Goal: Information Seeking & Learning: Learn about a topic

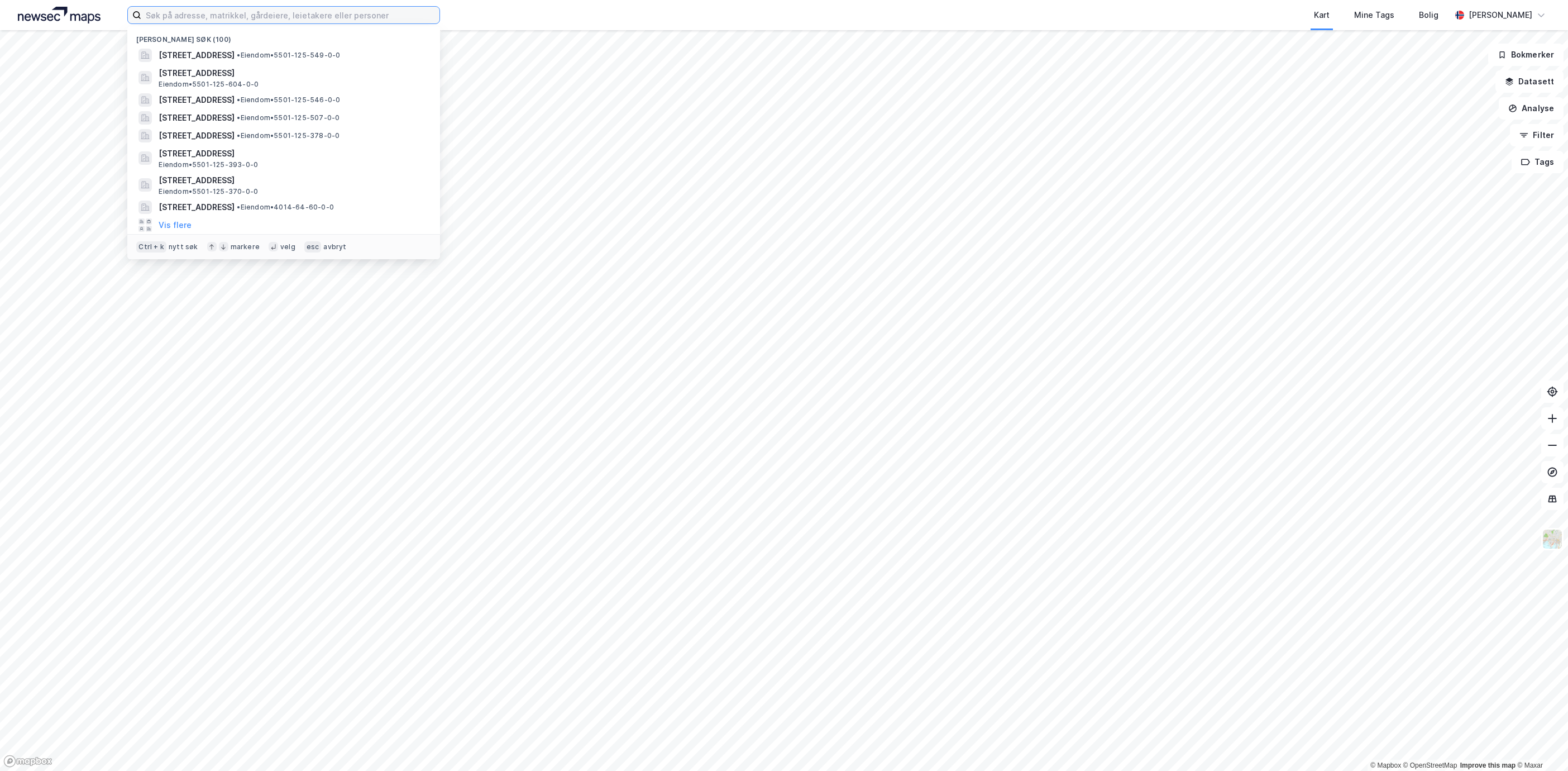
click at [255, 11] on input at bounding box center [290, 15] width 299 height 17
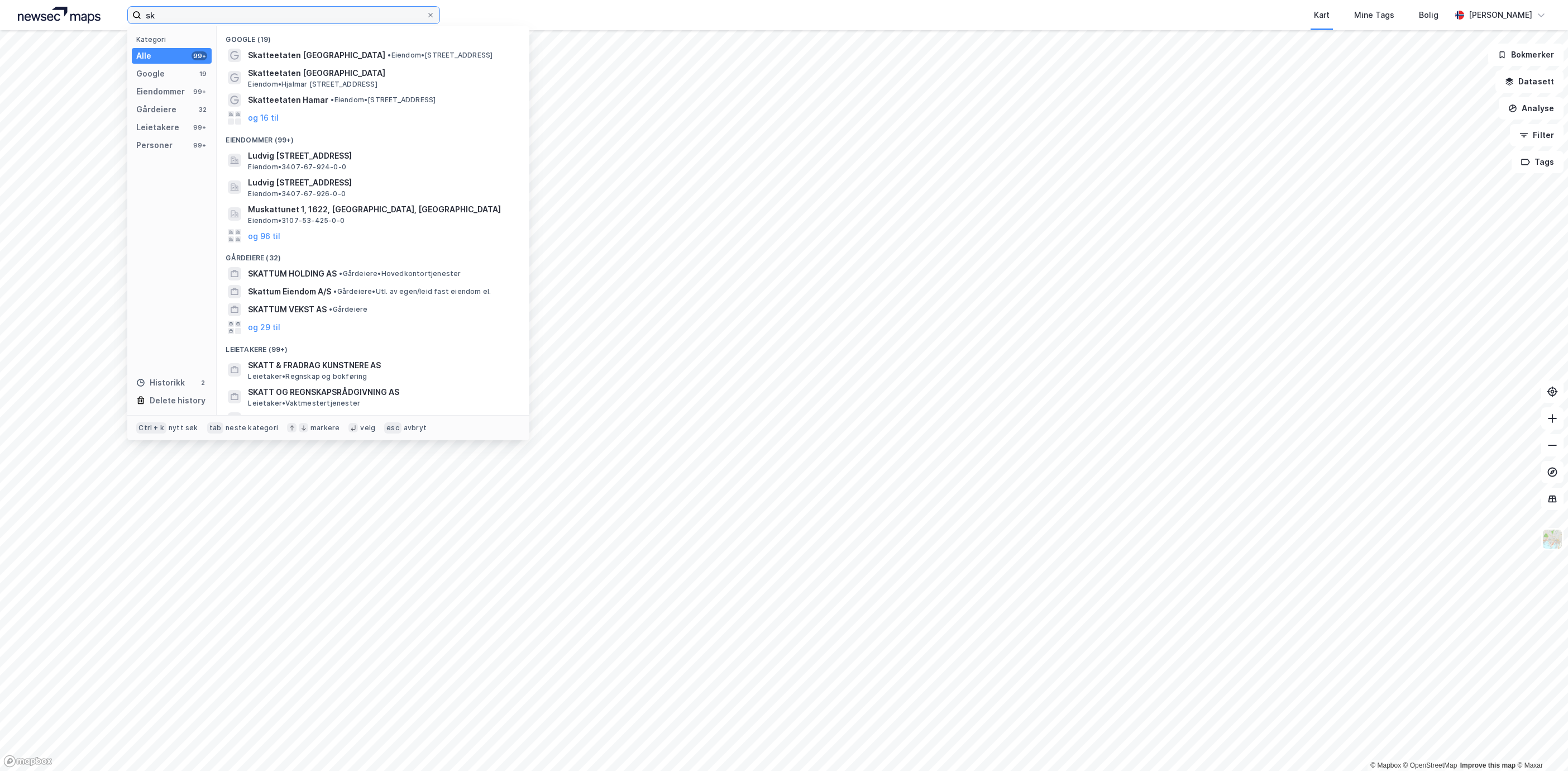
type input "s"
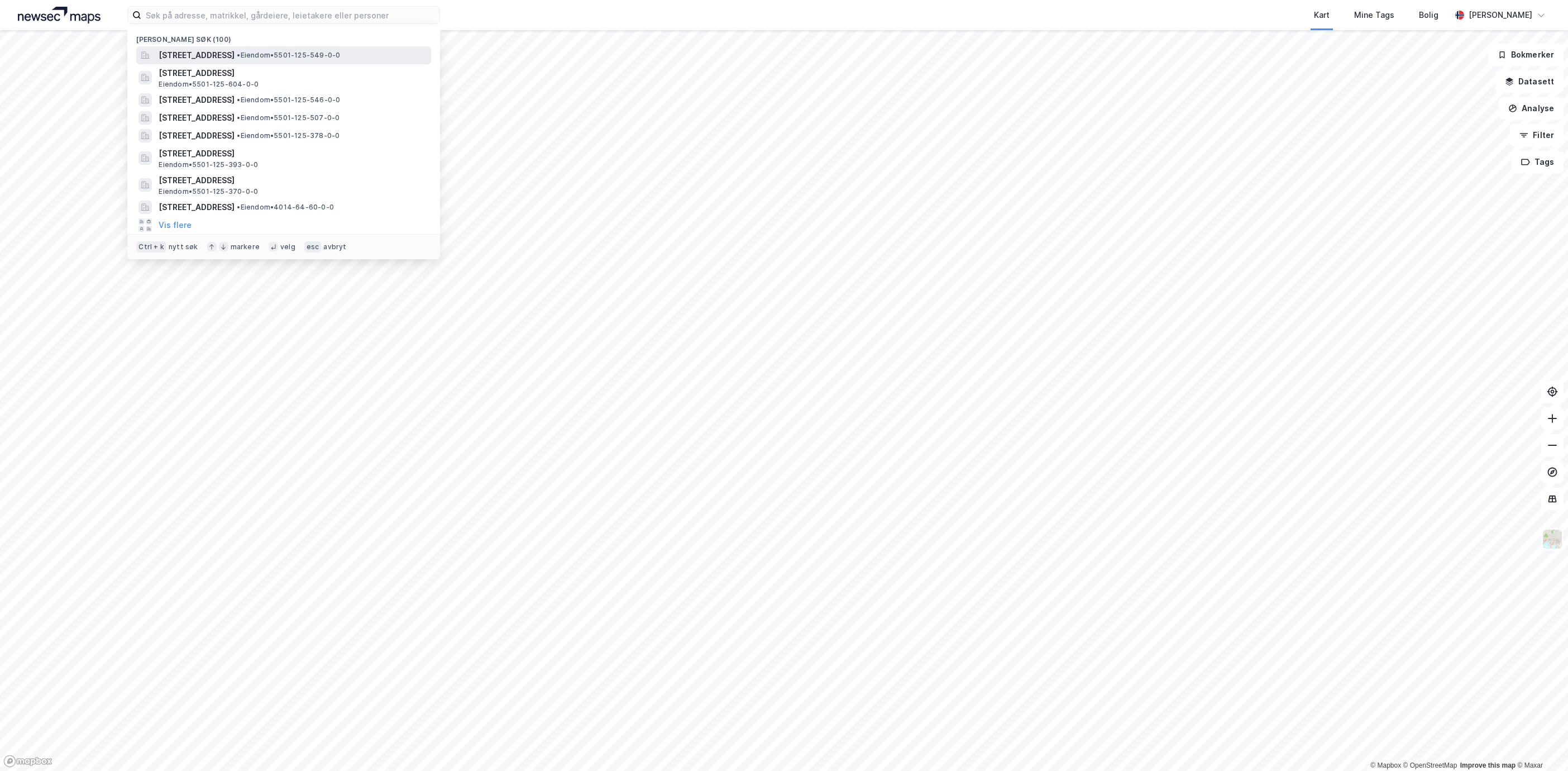
click at [234, 54] on span "[STREET_ADDRESS]" at bounding box center [196, 55] width 76 height 13
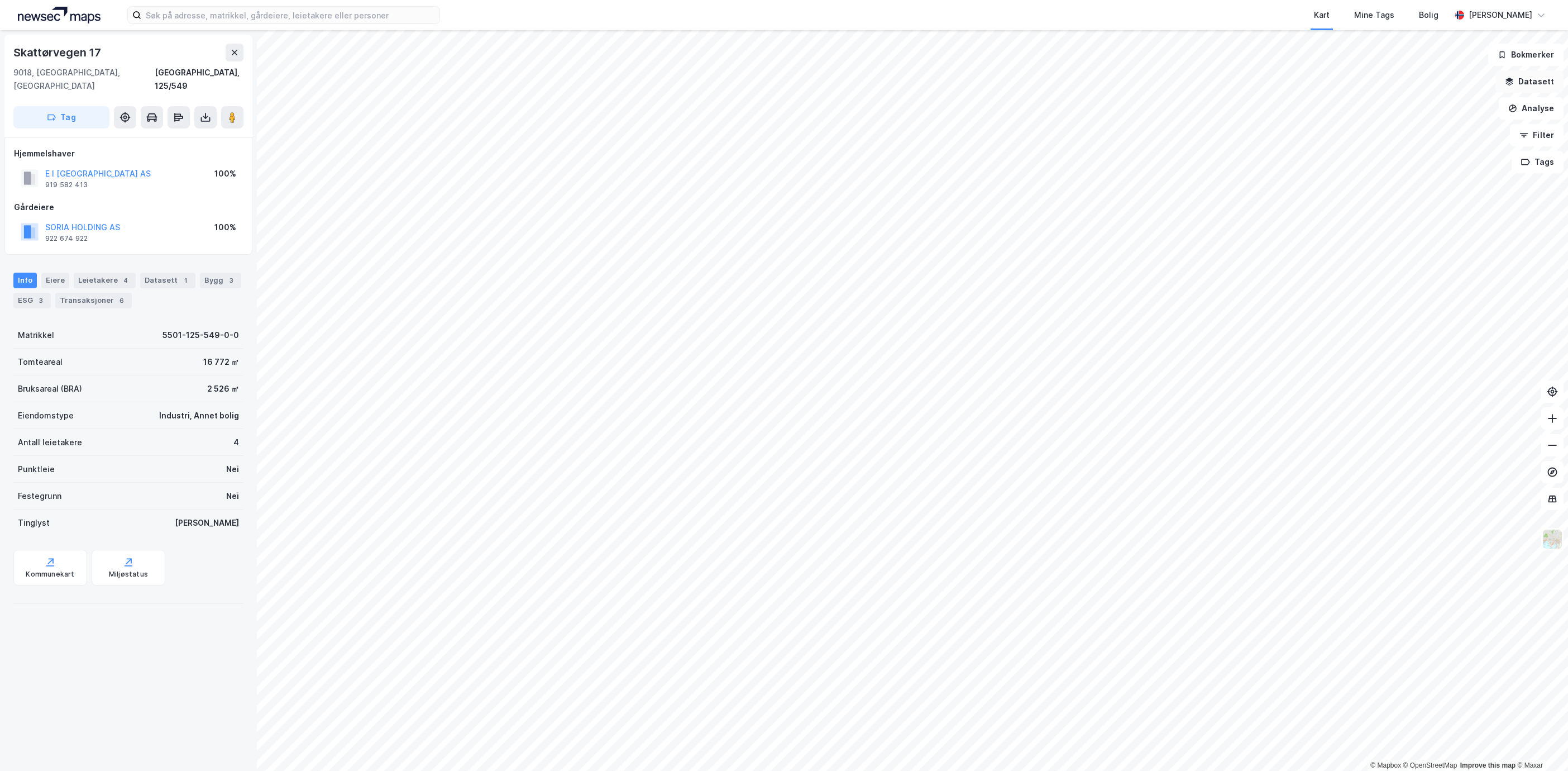
click at [1532, 91] on button "Datasett" at bounding box center [1529, 81] width 68 height 22
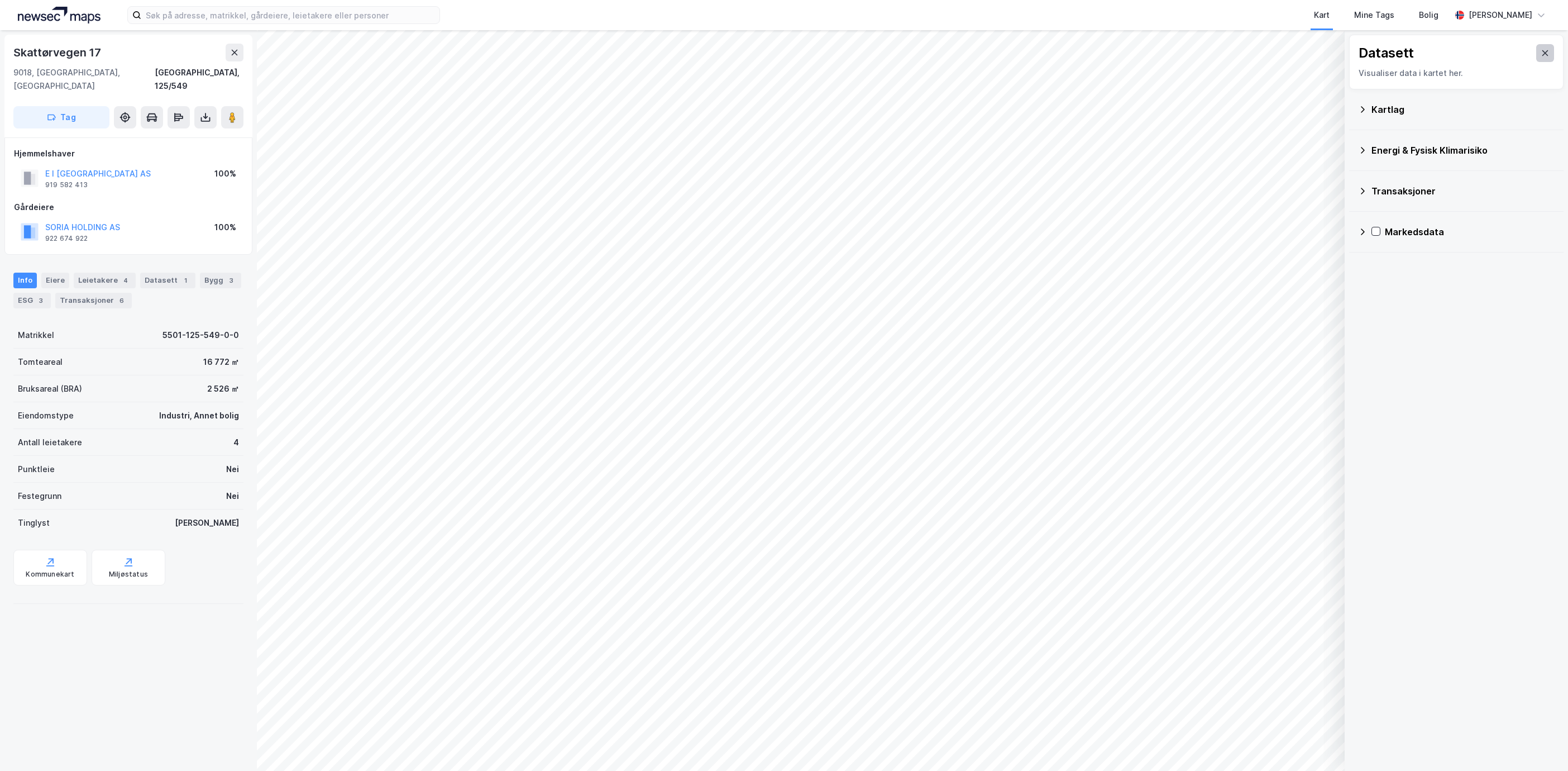
click at [1536, 45] on button at bounding box center [1545, 53] width 18 height 18
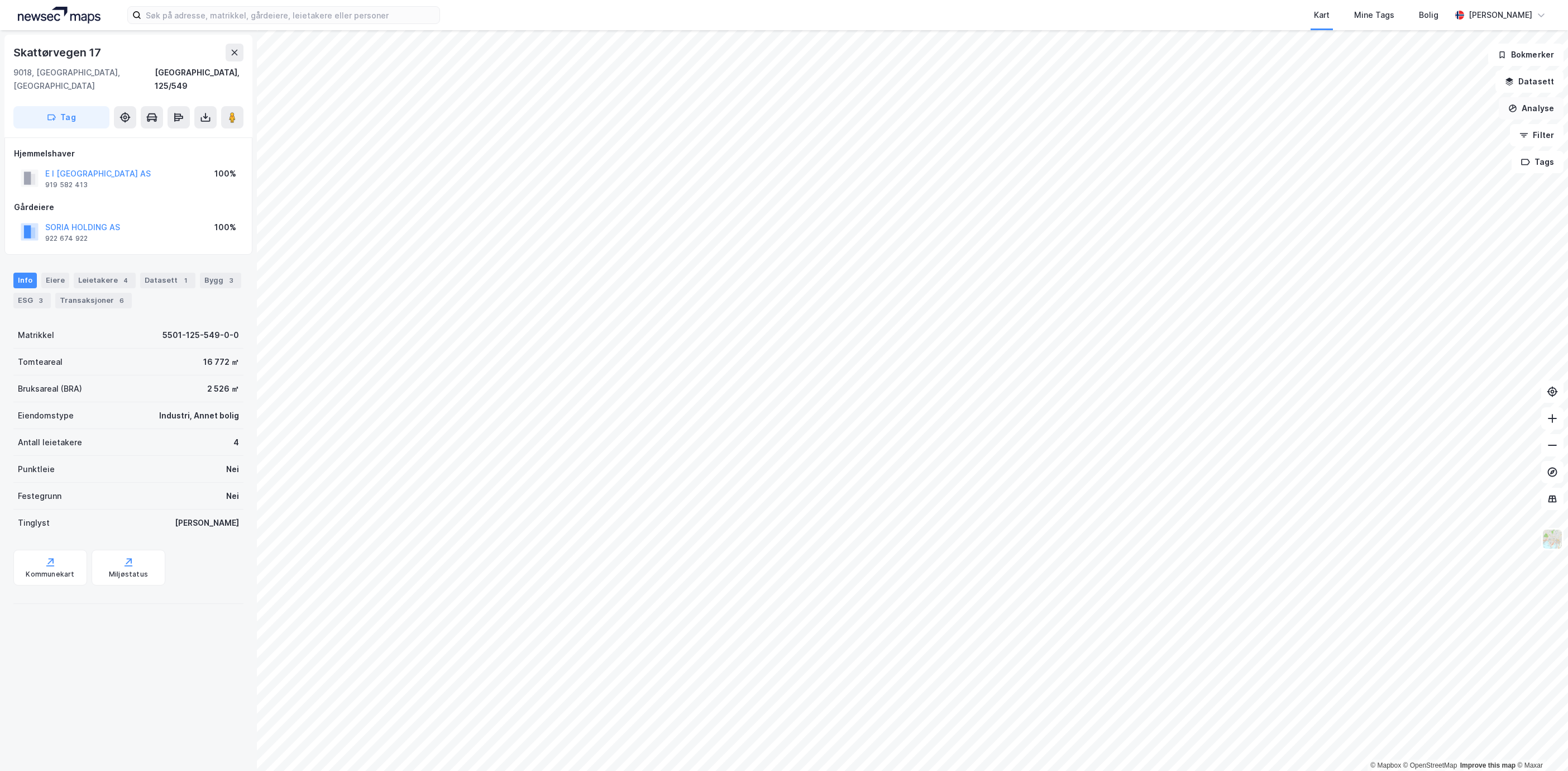
click at [1545, 115] on button "Analyse" at bounding box center [1532, 107] width 65 height 22
click at [1446, 137] on div "Tegn område" at bounding box center [1428, 131] width 129 height 19
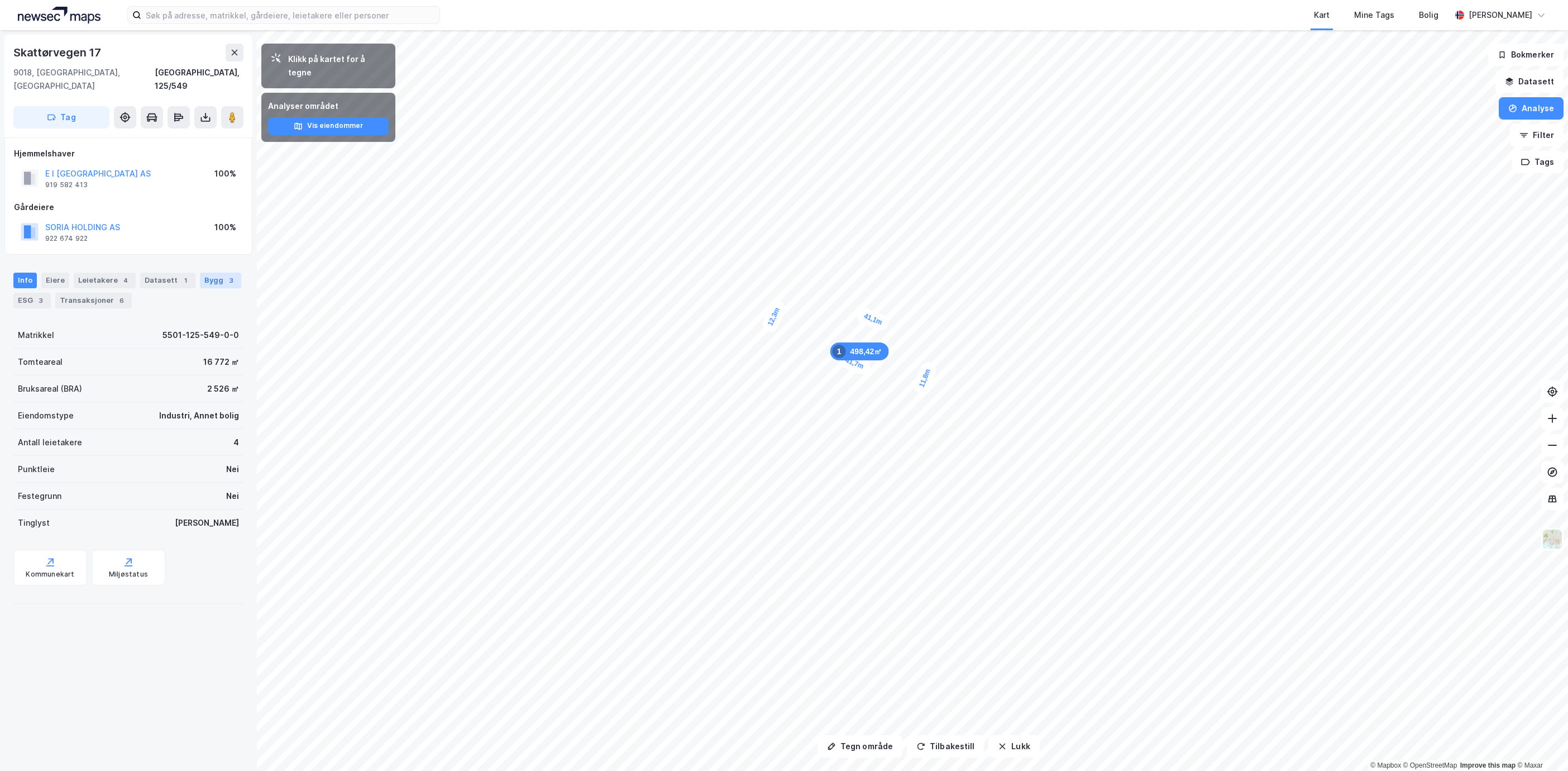
click at [226, 286] on div "3" at bounding box center [231, 280] width 11 height 11
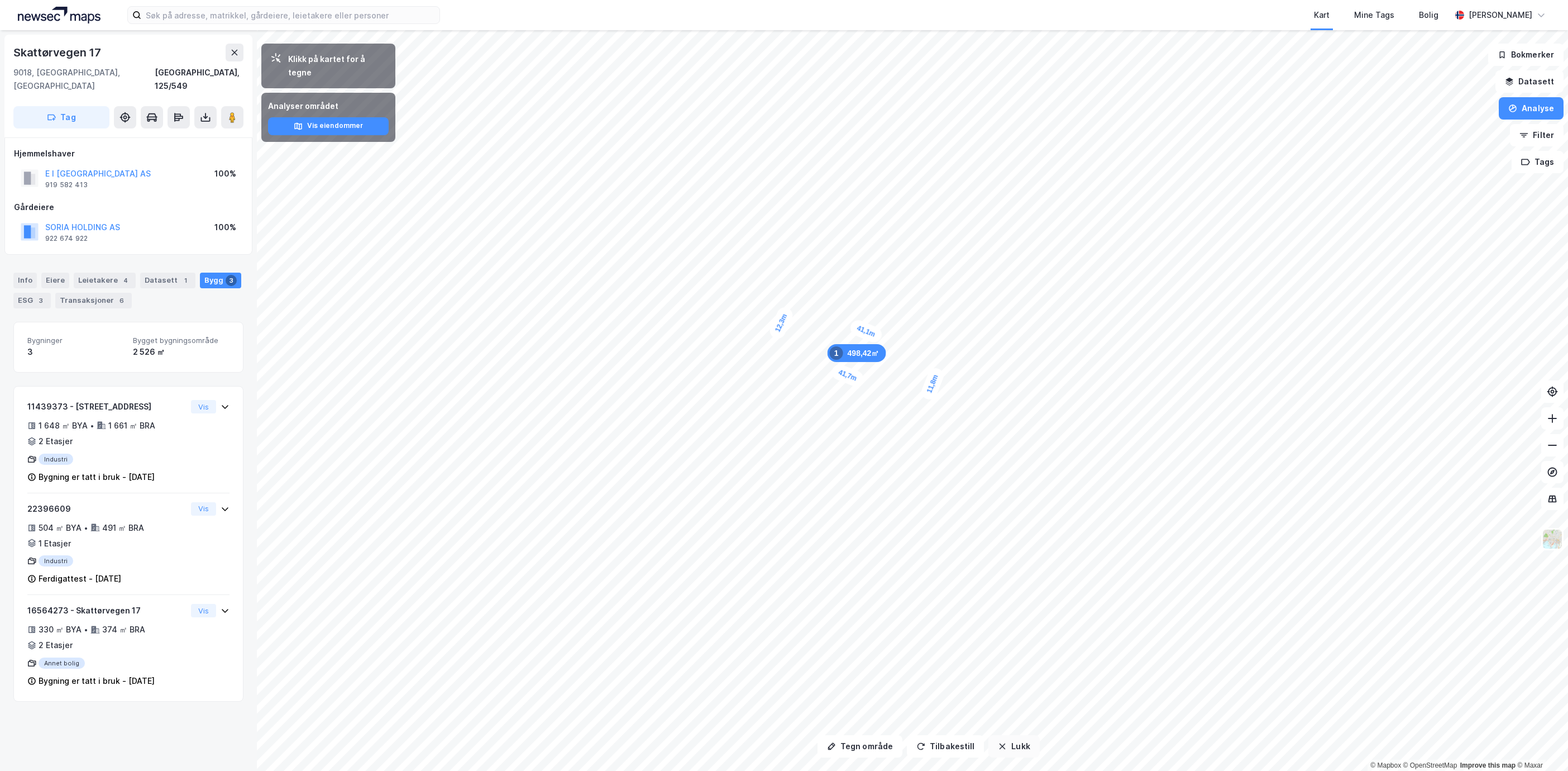
click at [1019, 755] on button "Lukk" at bounding box center [1014, 745] width 51 height 22
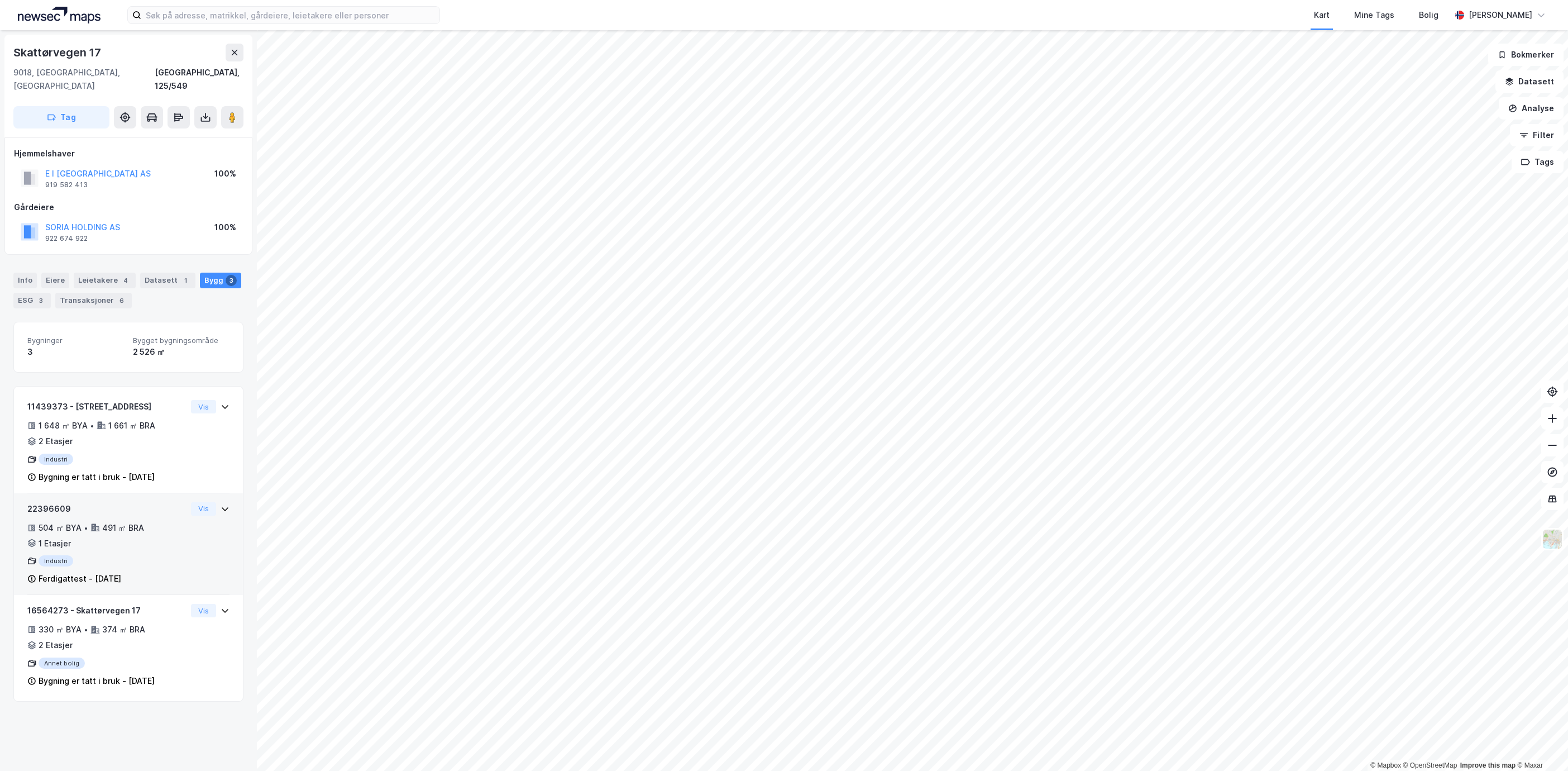
click at [172, 542] on div "504 ㎡ BYA • 491 ㎡ BRA • 1 Etasjer" at bounding box center [107, 536] width 159 height 29
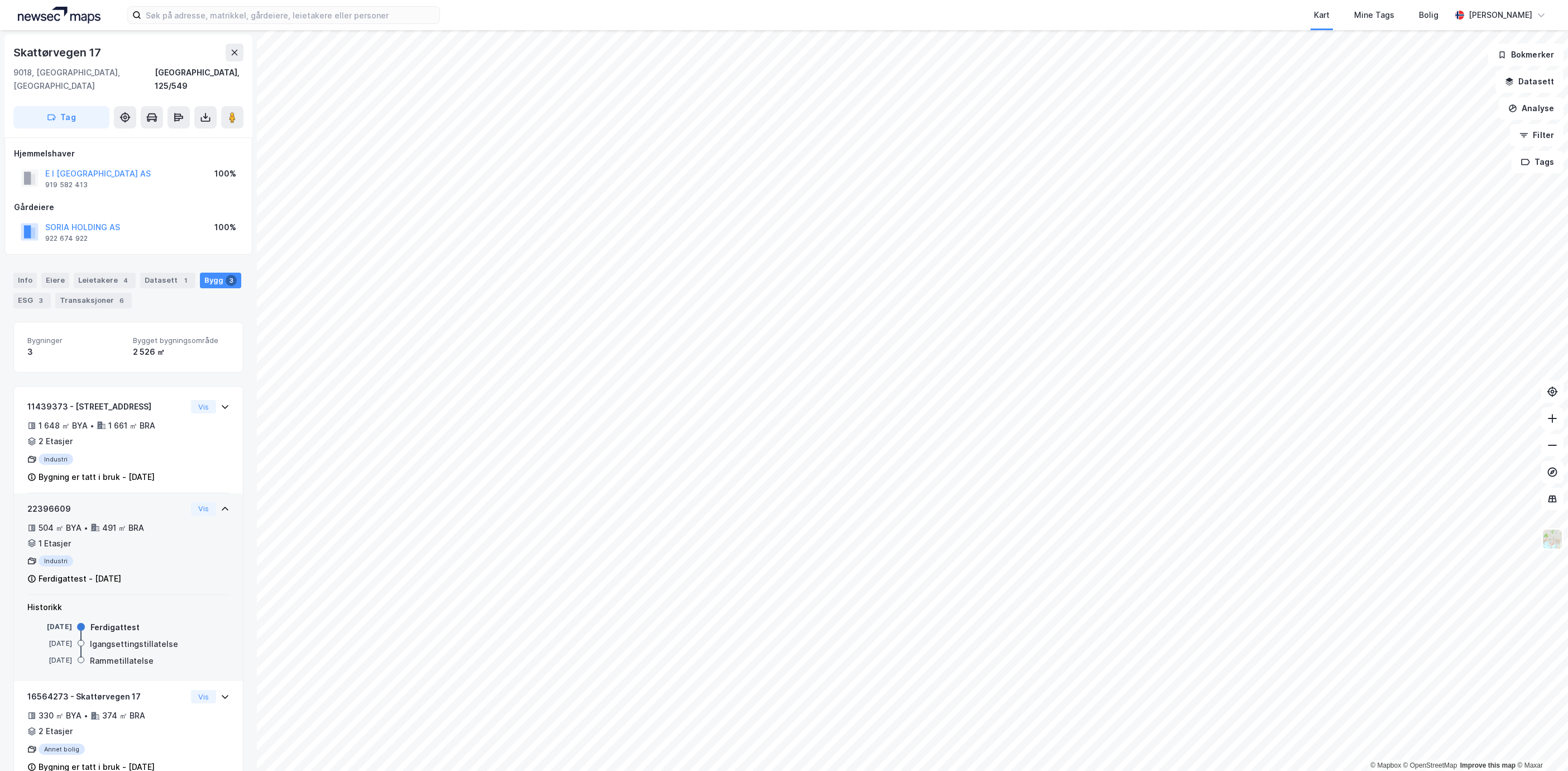
click at [189, 574] on div "22396609 504 ㎡ BYA • 491 ㎡ BRA • 1 Etasjer Industri Ferdigattest - [DATE] Vis" at bounding box center [129, 549] width 203 height 93
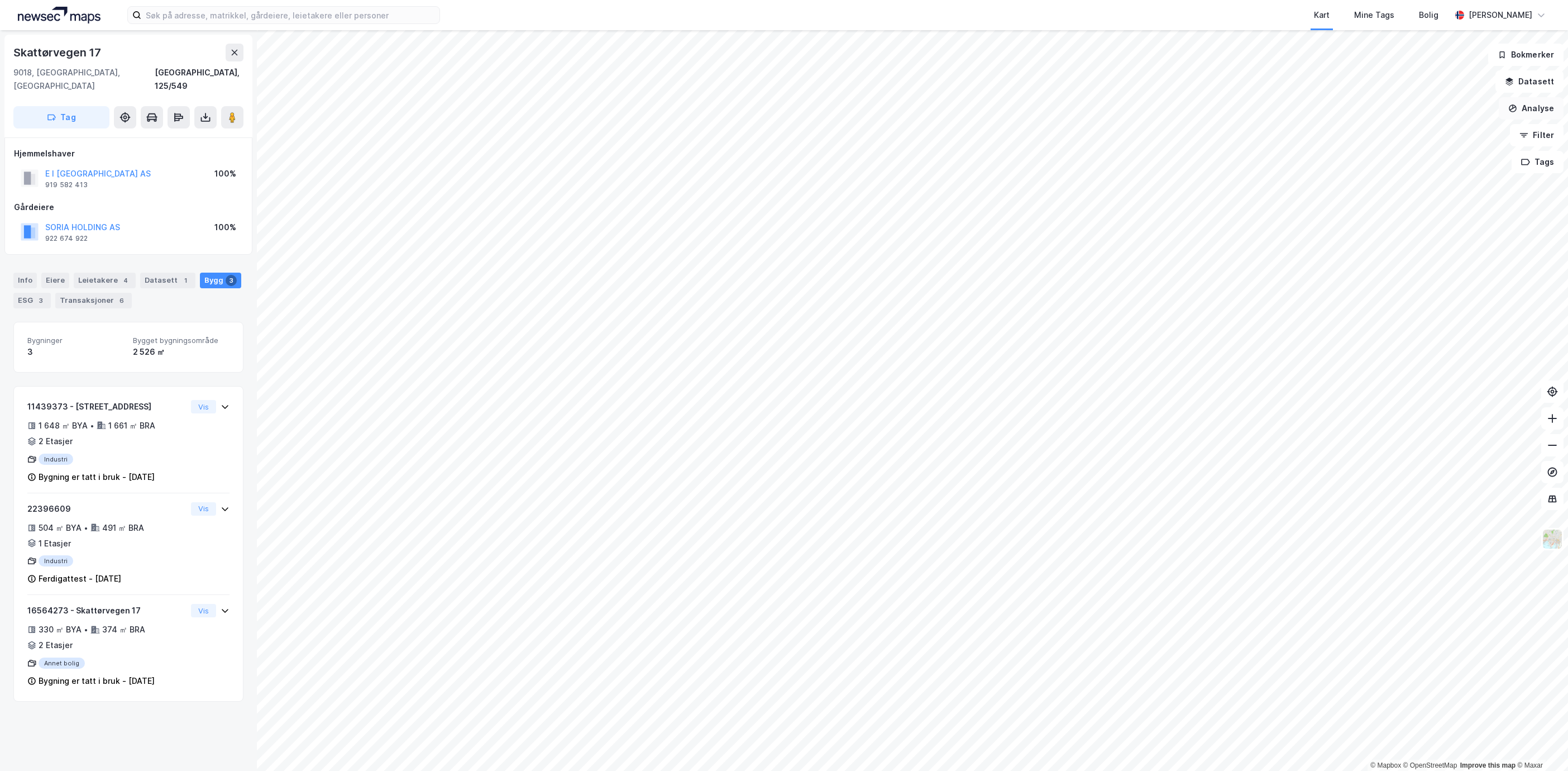
click at [1537, 115] on button "Analyse" at bounding box center [1532, 107] width 65 height 22
click at [1424, 131] on div "Tegn område" at bounding box center [1434, 132] width 97 height 10
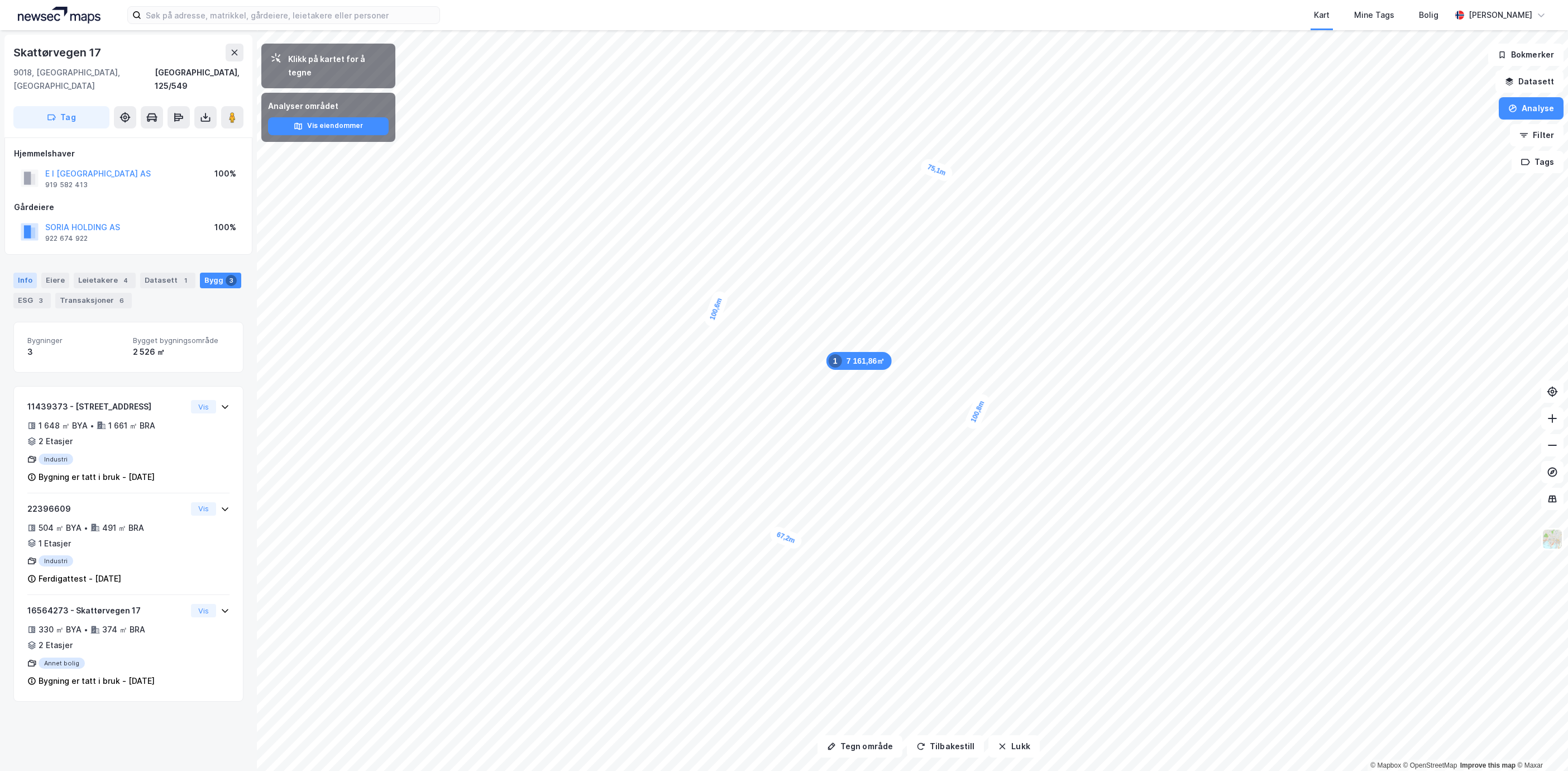
click at [17, 272] on div "Info" at bounding box center [25, 280] width 24 height 16
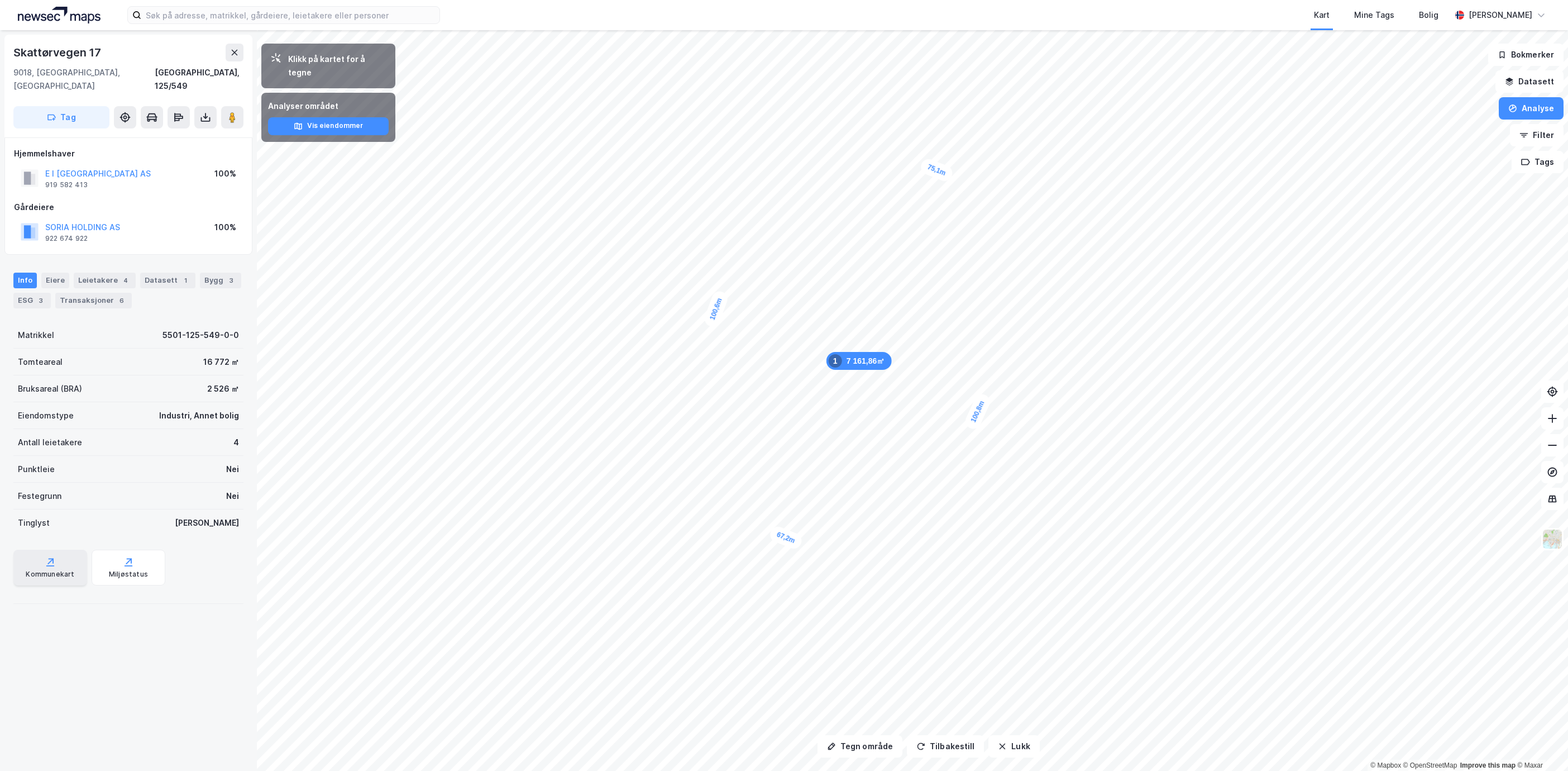
click at [45, 557] on icon at bounding box center [50, 562] width 11 height 11
